Goal: Task Accomplishment & Management: Complete application form

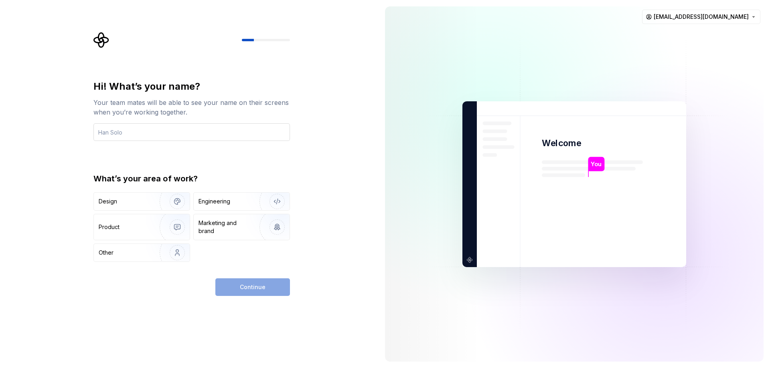
click at [195, 128] on input "text" at bounding box center [191, 132] width 196 height 18
type input "AEUIO"
click at [111, 204] on div "Design" at bounding box center [108, 202] width 18 height 8
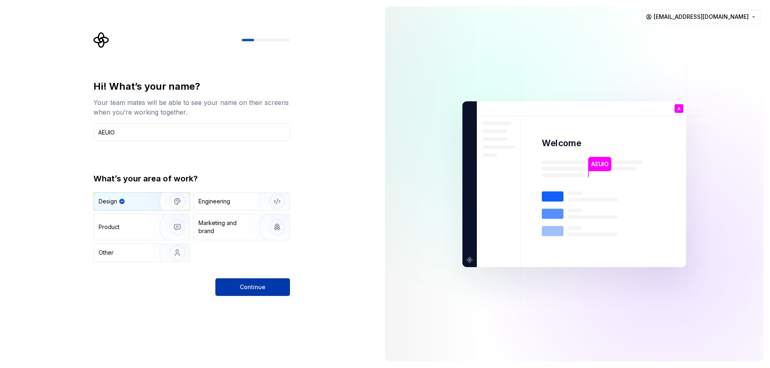
click at [234, 287] on button "Continue" at bounding box center [252, 288] width 75 height 18
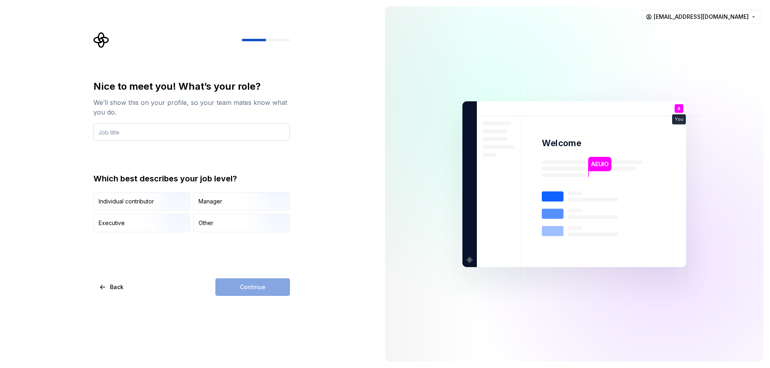
click at [148, 131] on input "text" at bounding box center [191, 132] width 196 height 18
click at [130, 224] on div "Executive" at bounding box center [142, 223] width 96 height 18
click at [147, 200] on img "button" at bounding box center [170, 212] width 51 height 54
click at [246, 291] on div "Continue" at bounding box center [252, 288] width 75 height 18
click at [208, 196] on div "Manager" at bounding box center [242, 202] width 96 height 18
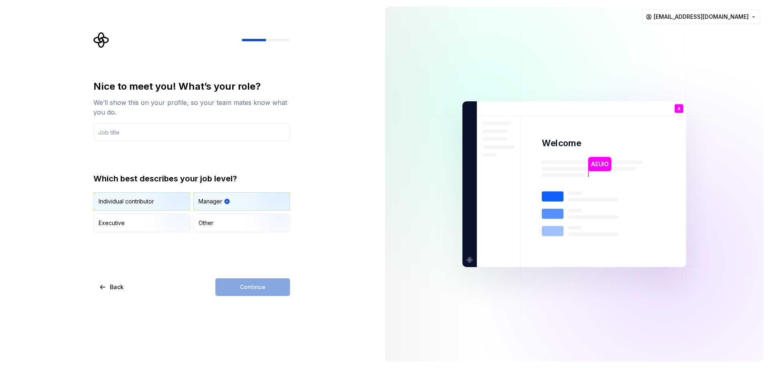
click at [154, 198] on img "button" at bounding box center [170, 212] width 51 height 54
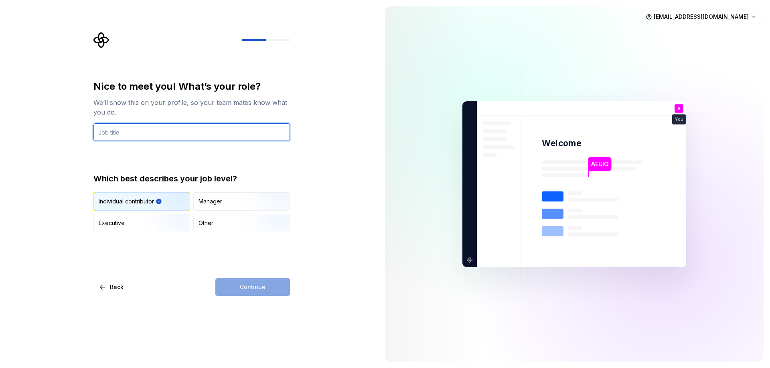
click at [125, 133] on input "text" at bounding box center [191, 132] width 196 height 18
type input "Junior Analyst"
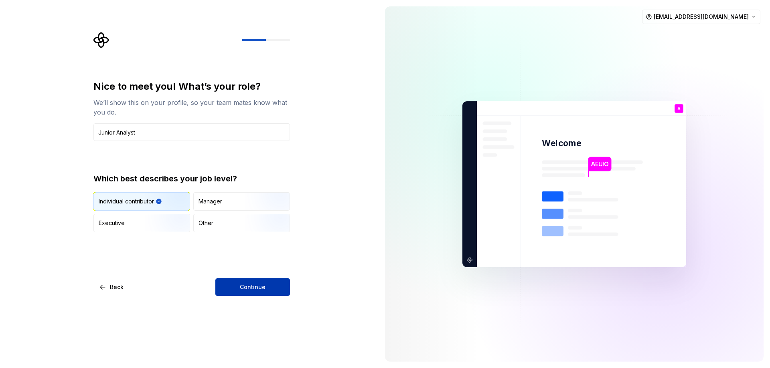
click at [242, 292] on button "Continue" at bounding box center [252, 288] width 75 height 18
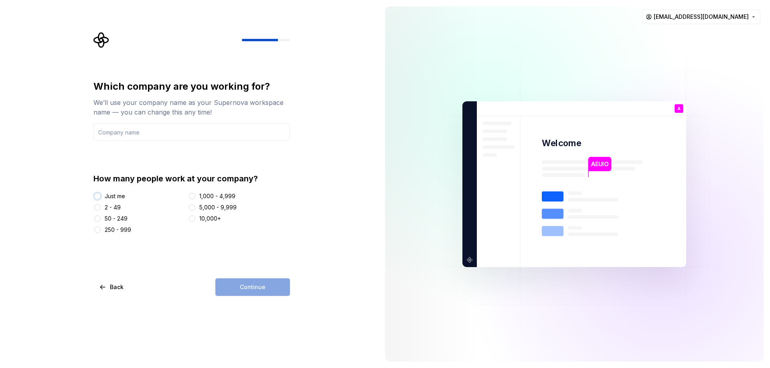
click at [98, 197] on button "Just me" at bounding box center [97, 196] width 6 height 6
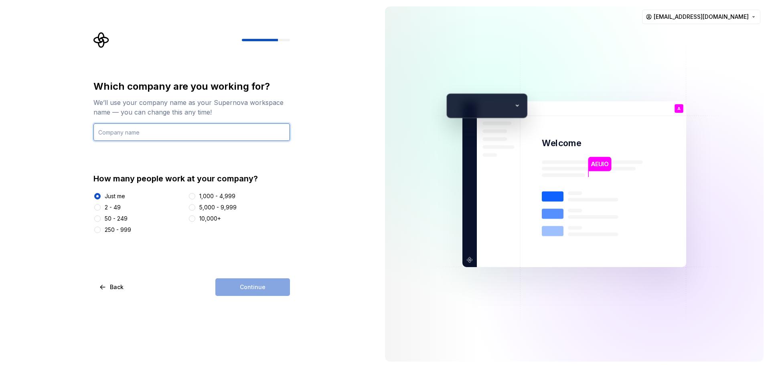
click at [150, 132] on input "text" at bounding box center [191, 132] width 196 height 18
type input "AEUIO Industries"
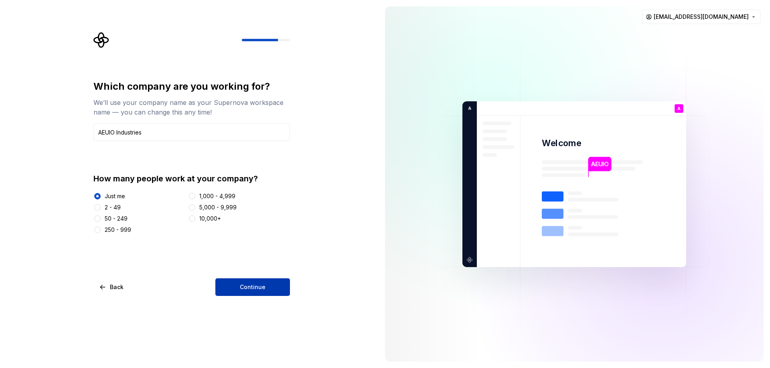
click at [257, 293] on button "Continue" at bounding box center [252, 288] width 75 height 18
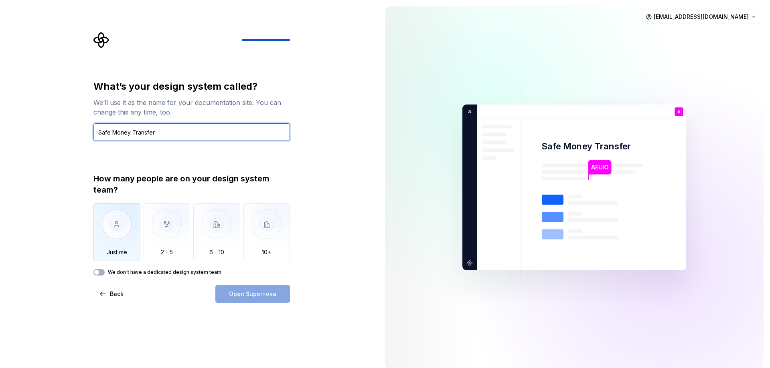
type input "Safe Money Transfer"
click at [109, 243] on img "button" at bounding box center [116, 231] width 47 height 54
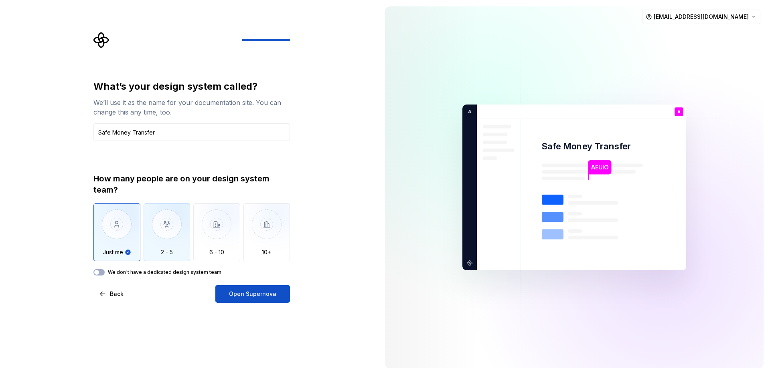
click at [170, 249] on img "button" at bounding box center [166, 231] width 47 height 54
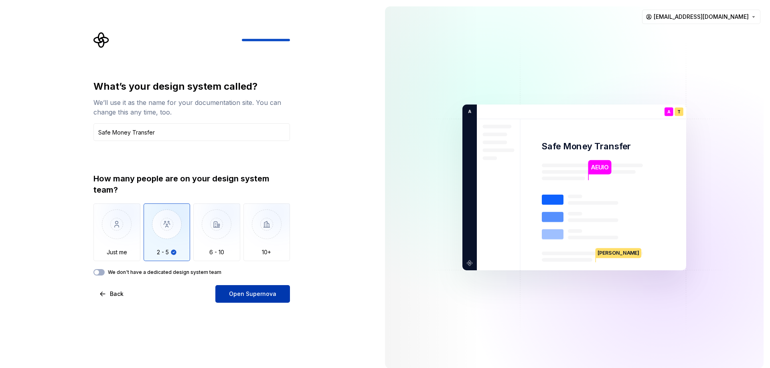
click at [238, 291] on span "Open Supernova" at bounding box center [252, 294] width 47 height 8
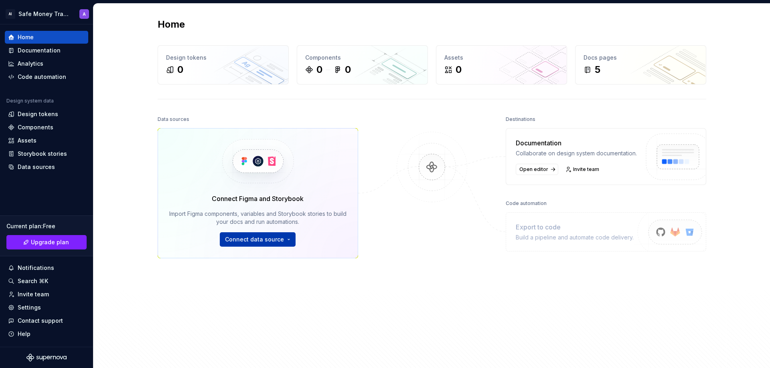
click at [245, 236] on span "Connect data source" at bounding box center [254, 240] width 59 height 8
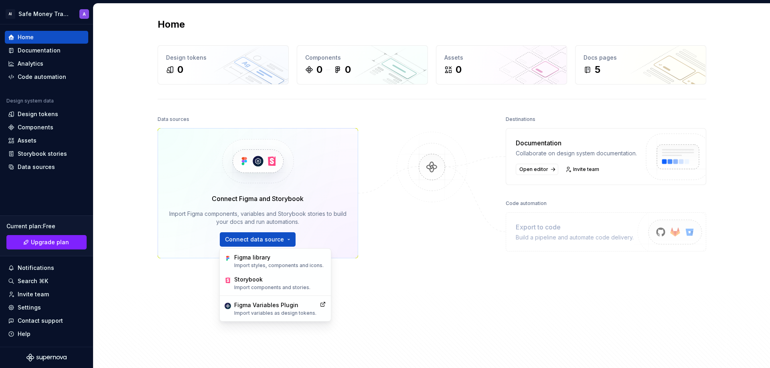
click at [184, 304] on div "Data sources Connect Figma and Storybook Import Figma components, variables and…" at bounding box center [258, 224] width 200 height 221
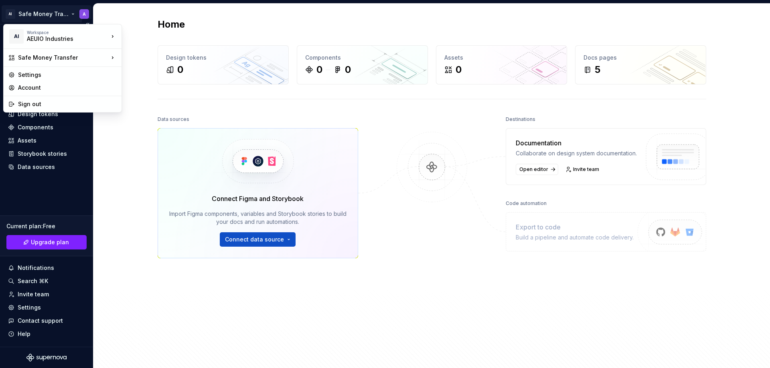
click at [53, 16] on html "AI Safe Money Transfer A Home Documentation Analytics Code automation Design sy…" at bounding box center [385, 184] width 770 height 368
click at [35, 90] on div "Account" at bounding box center [67, 88] width 99 height 8
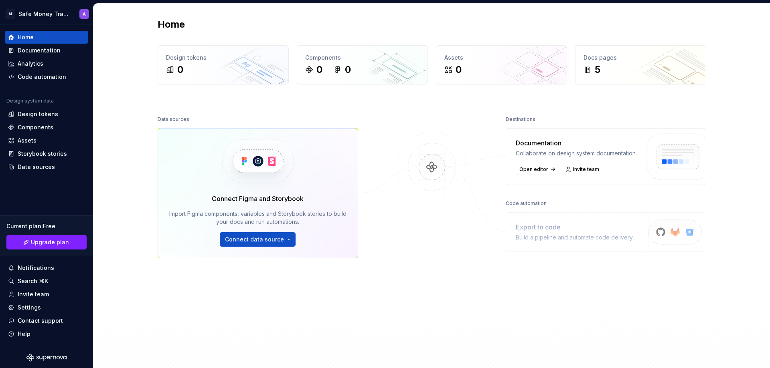
click at [483, 254] on div "Data sources Connect Figma and Storybook Import Figma components, variables and…" at bounding box center [432, 240] width 548 height 253
click at [44, 168] on div "Data sources" at bounding box center [36, 167] width 37 height 8
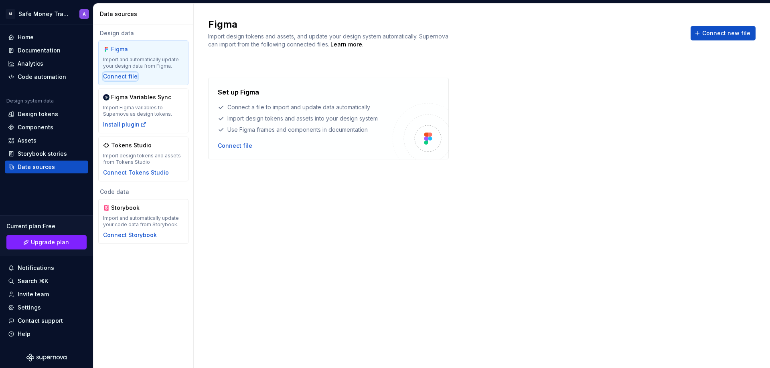
click at [111, 78] on div "Connect file" at bounding box center [120, 77] width 34 height 8
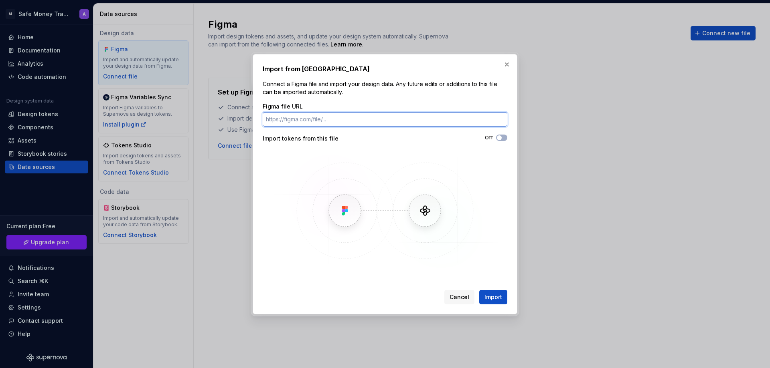
paste input "[URL][DOMAIN_NAME]"
click at [503, 137] on button "Off" at bounding box center [501, 138] width 11 height 6
click at [487, 299] on span "Import" at bounding box center [493, 297] width 18 height 8
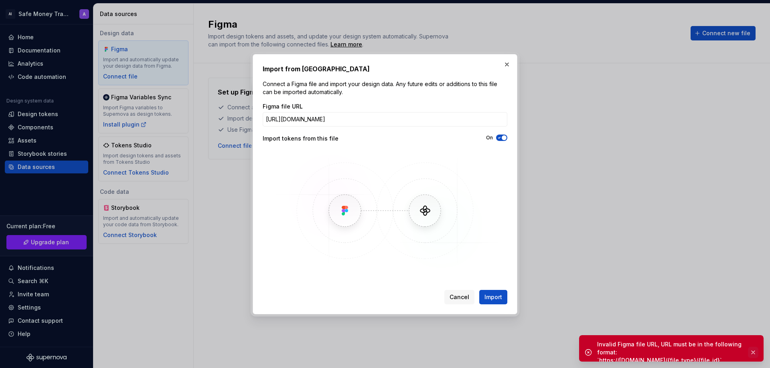
click at [752, 347] on button "button" at bounding box center [753, 352] width 10 height 11
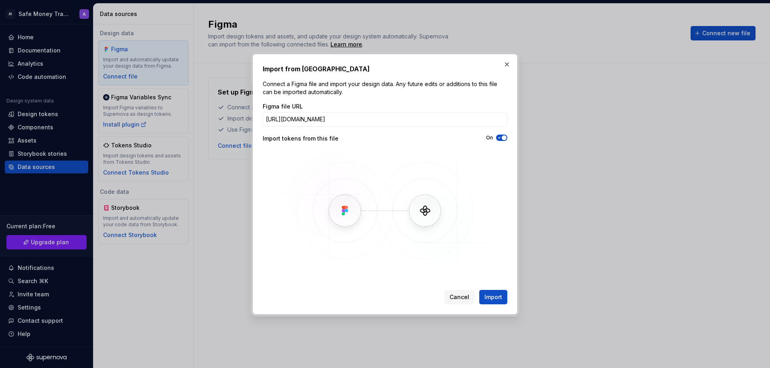
click at [498, 137] on icon "button" at bounding box center [499, 137] width 6 height 5
click at [496, 295] on span "Import" at bounding box center [493, 297] width 18 height 8
click at [343, 119] on input "[URL][DOMAIN_NAME]" at bounding box center [385, 119] width 245 height 14
paste input "CUaodZjeHcNrukA7"
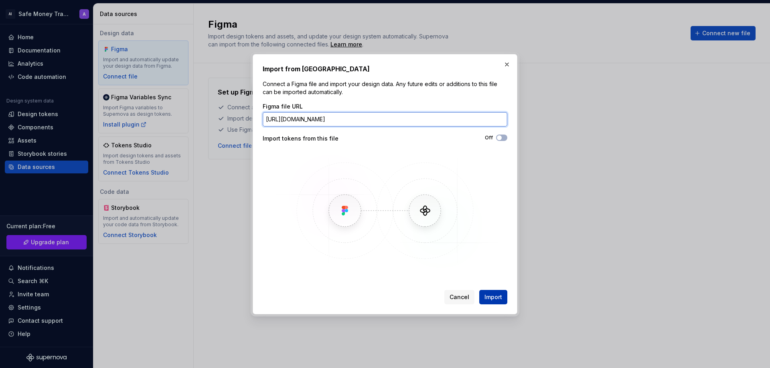
type input "[URL][DOMAIN_NAME]"
click at [496, 301] on span "Import" at bounding box center [493, 297] width 18 height 8
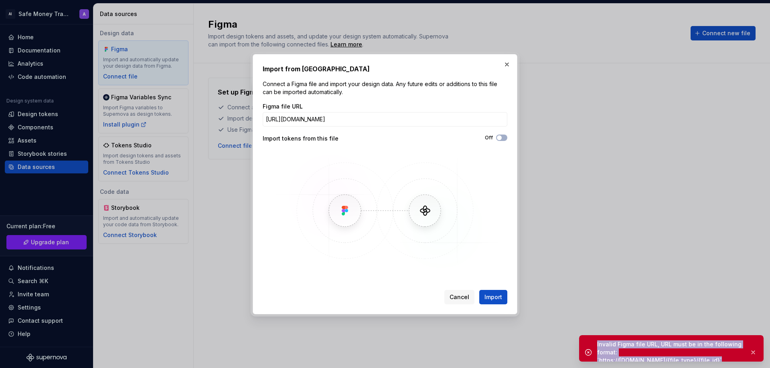
drag, startPoint x: 597, startPoint y: 344, endPoint x: 738, endPoint y: 357, distance: 141.7
click at [738, 357] on div "Invalid Figma file URL, URL must be in the following format: `https://[DOMAIN_N…" at bounding box center [671, 352] width 184 height 34
copy div "Invalid Figma file URL, URL must be in the following format: `https://[DOMAIN_N…"
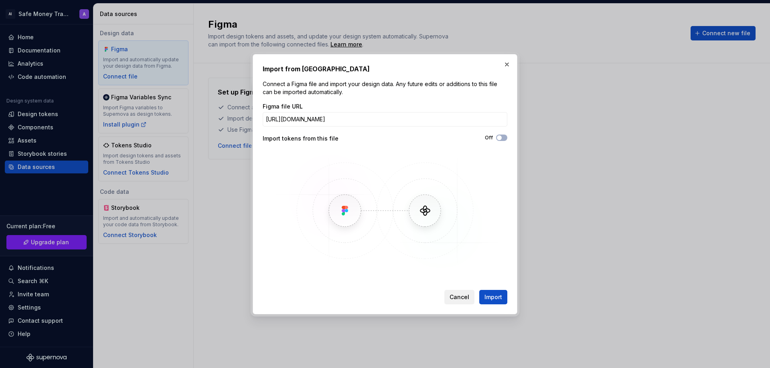
click at [455, 299] on span "Cancel" at bounding box center [459, 297] width 20 height 8
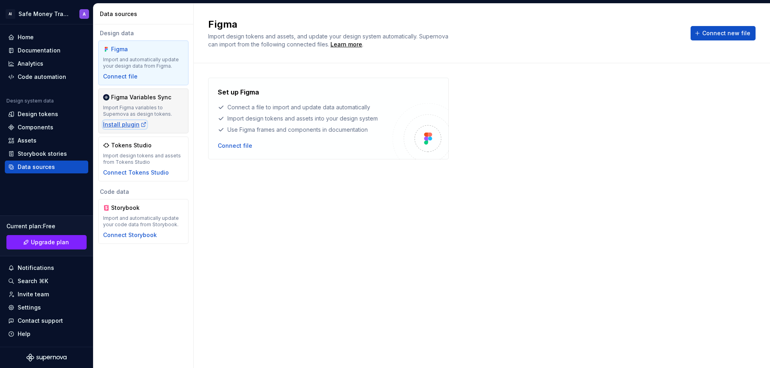
click at [129, 128] on div "Install plugin" at bounding box center [125, 125] width 44 height 8
